Goal: Navigation & Orientation: Find specific page/section

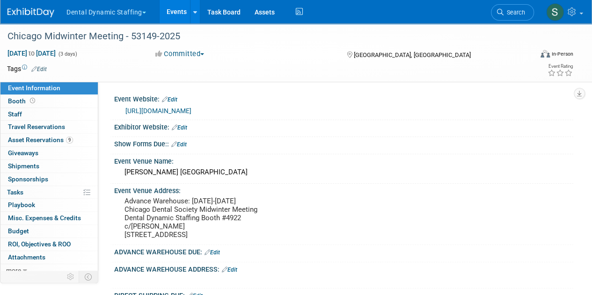
click at [124, 7] on button "Dental Dynamic Staffing" at bounding box center [112, 10] width 92 height 21
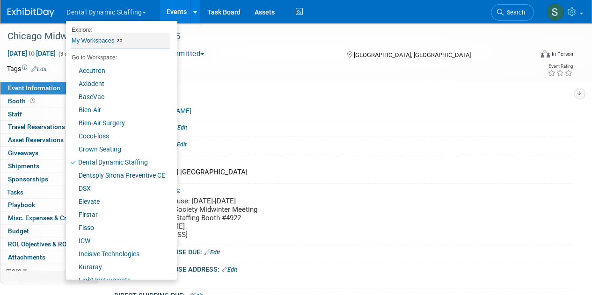
click at [135, 42] on link "My Workspaces 30" at bounding box center [120, 41] width 99 height 16
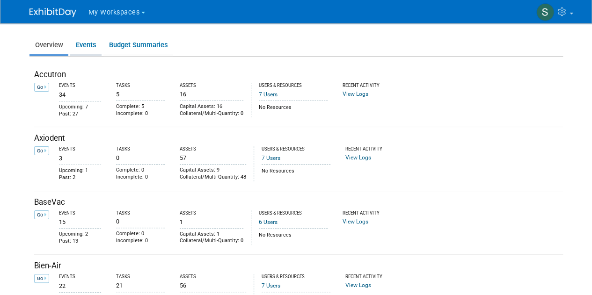
click at [75, 44] on link "Events" at bounding box center [85, 45] width 31 height 18
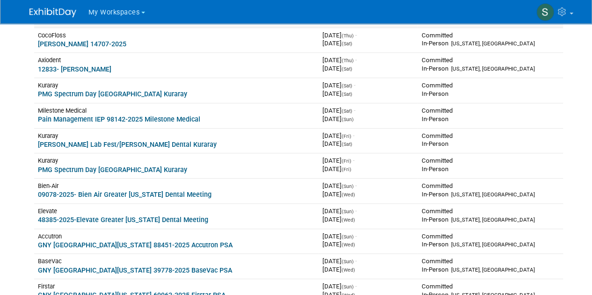
scroll to position [234, 0]
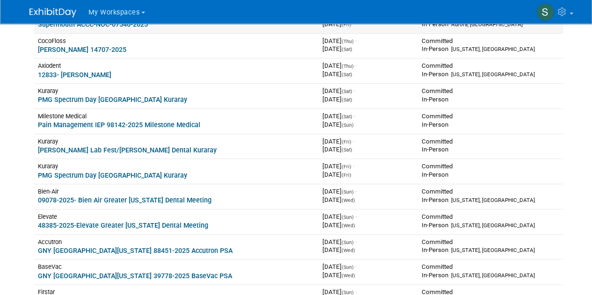
click at [130, 117] on div "Milestone Medical" at bounding box center [177, 116] width 278 height 8
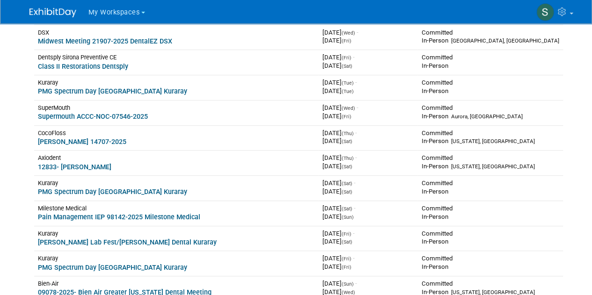
scroll to position [81, 0]
